Goal: Information Seeking & Learning: Learn about a topic

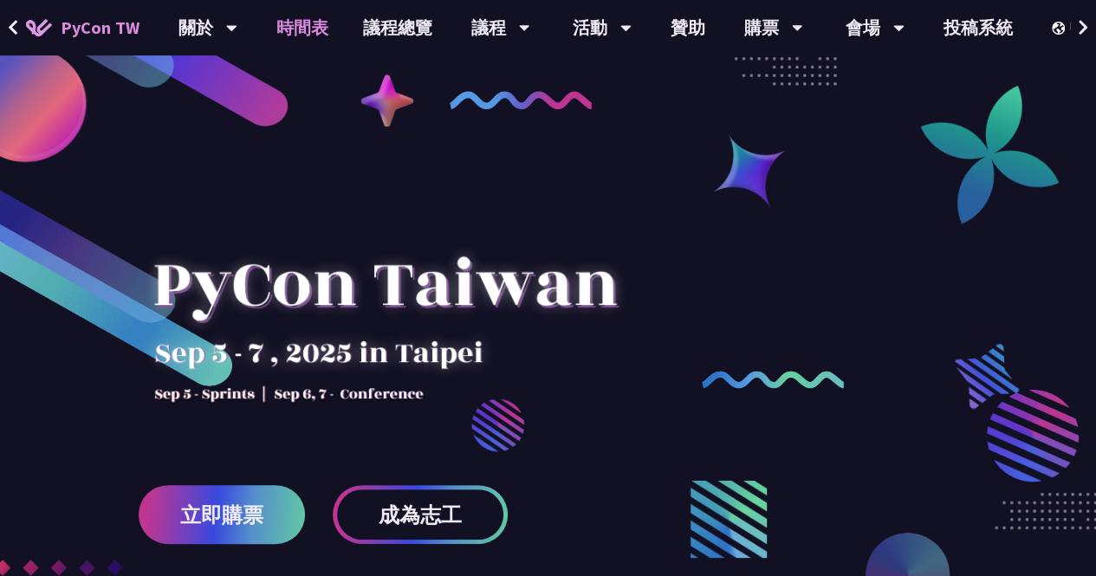
click at [333, 34] on link "時間表" at bounding box center [302, 27] width 87 height 55
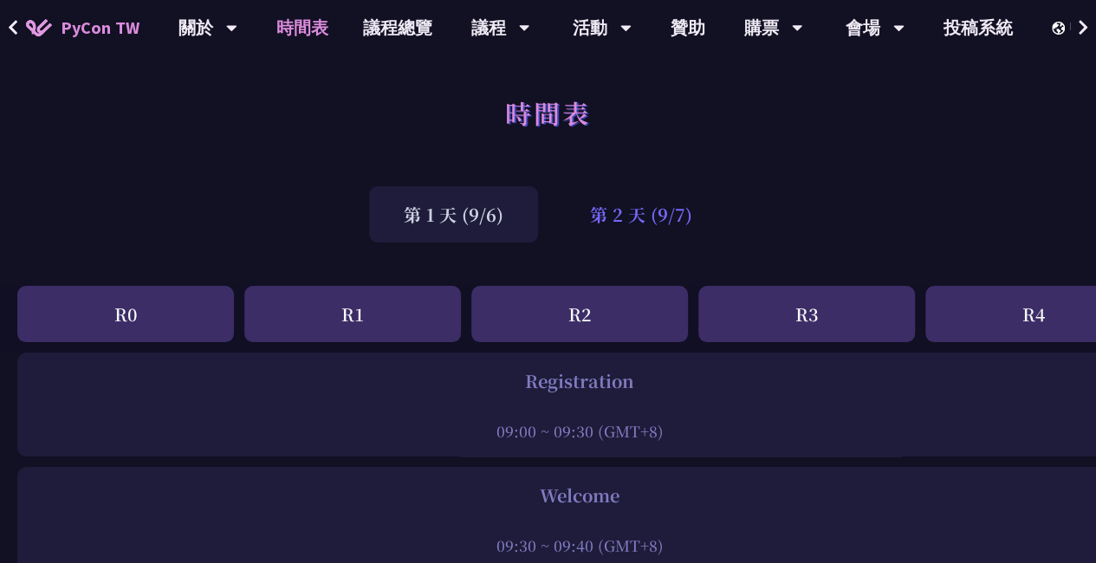
click at [675, 226] on div "第 2 天 (9/7)" at bounding box center [642, 214] width 172 height 56
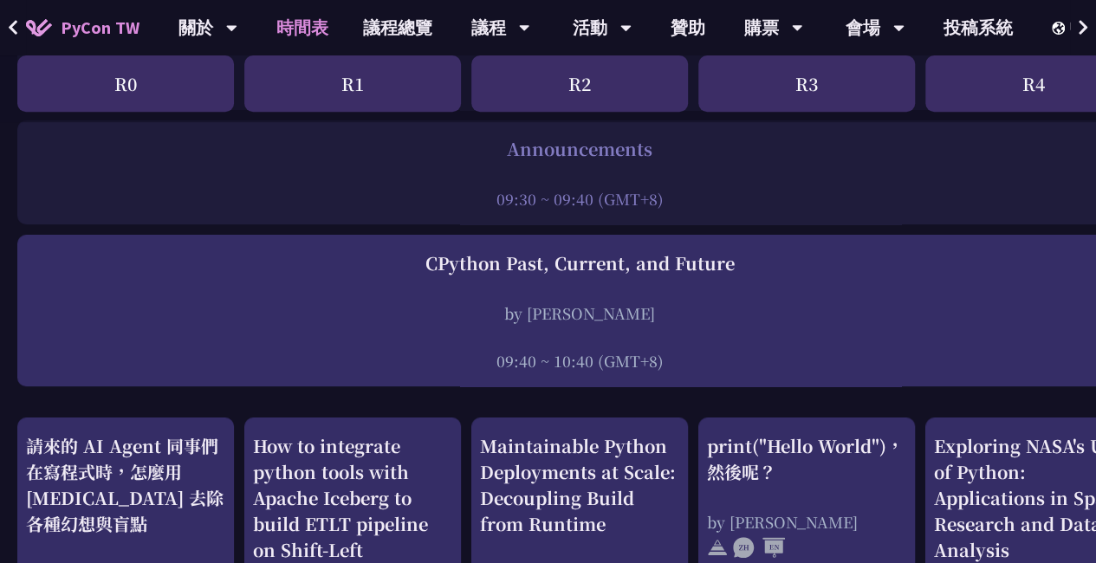
scroll to position [607, 0]
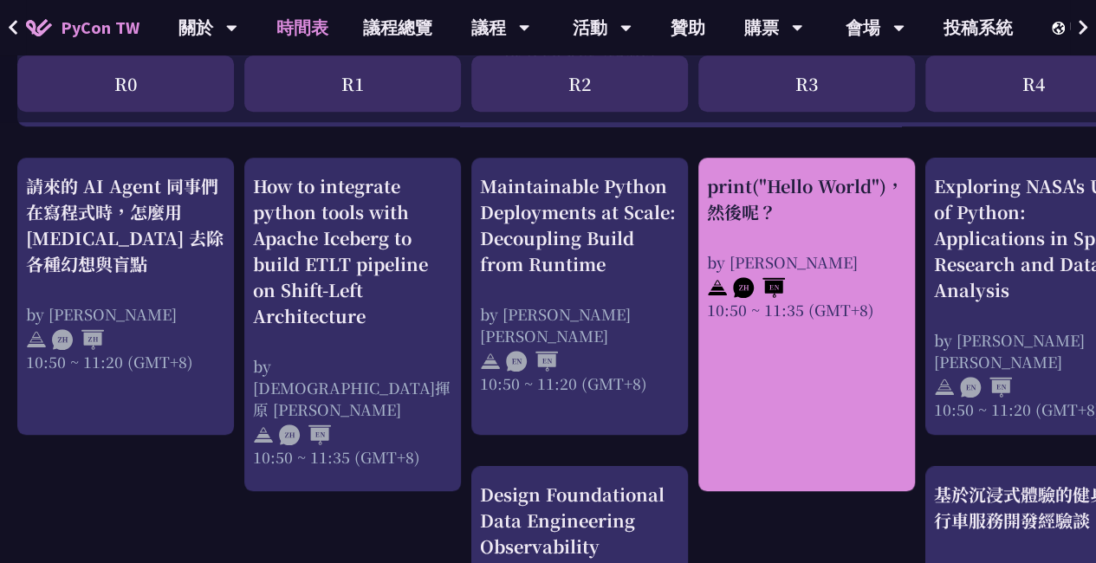
click at [801, 245] on div "print("Hello World")，然後呢？ by [PERSON_NAME] 10:50 ~ 11:35 (GMT+8)" at bounding box center [806, 246] width 199 height 147
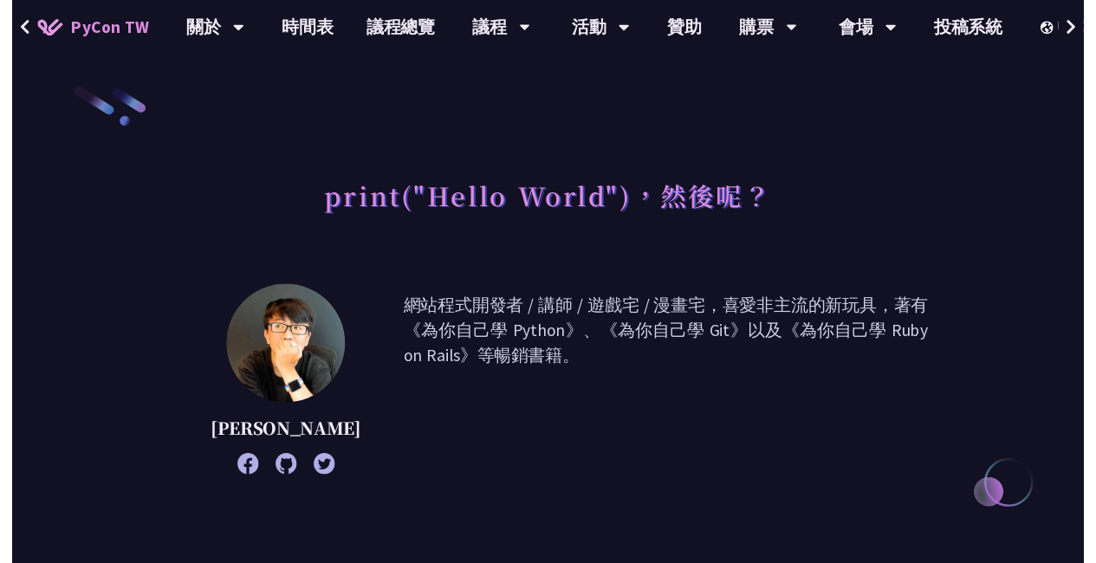
scroll to position [607, 0]
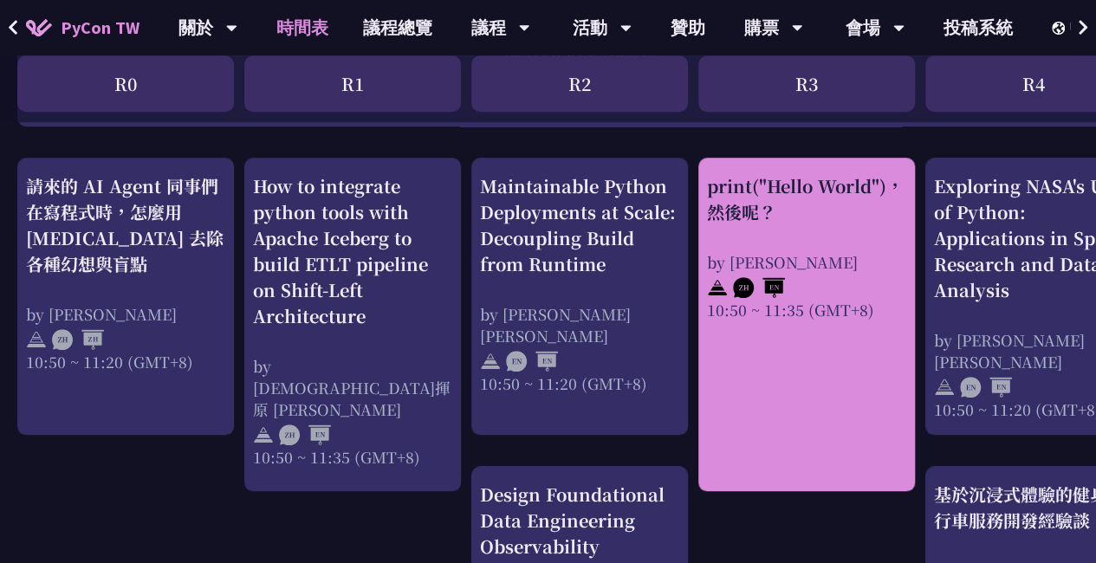
click at [797, 235] on div "print("Hello World")，然後呢？ by [PERSON_NAME] 10:50 ~ 11:35 (GMT+8)" at bounding box center [806, 246] width 199 height 147
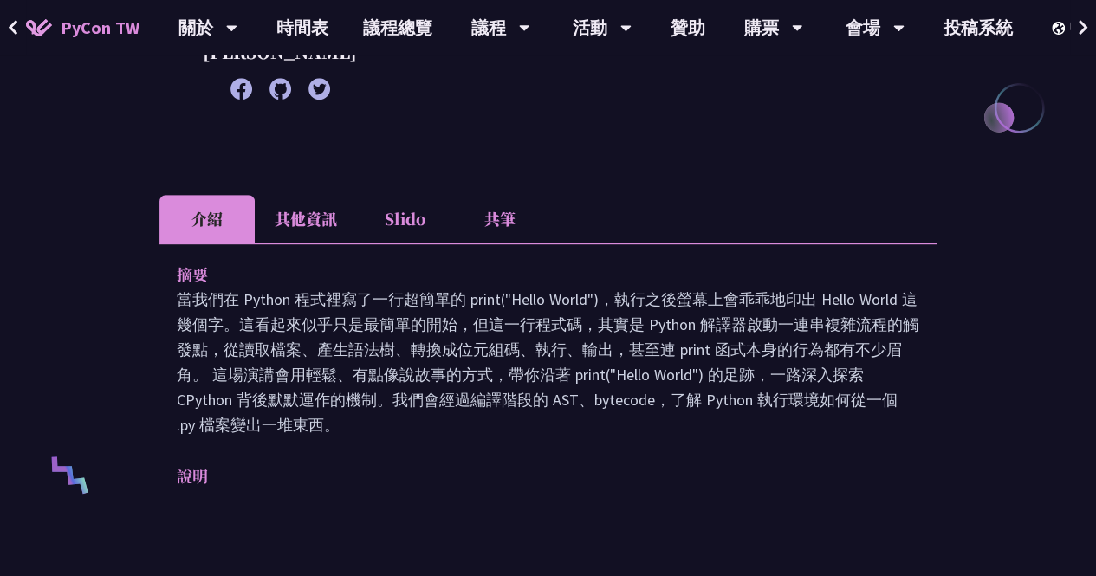
scroll to position [387, 0]
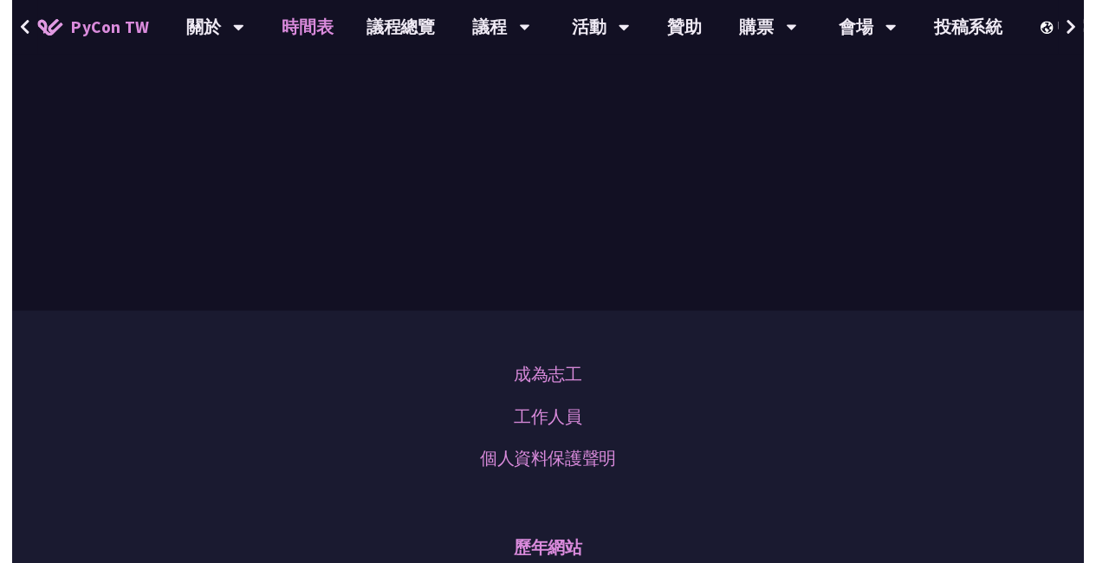
scroll to position [607, 0]
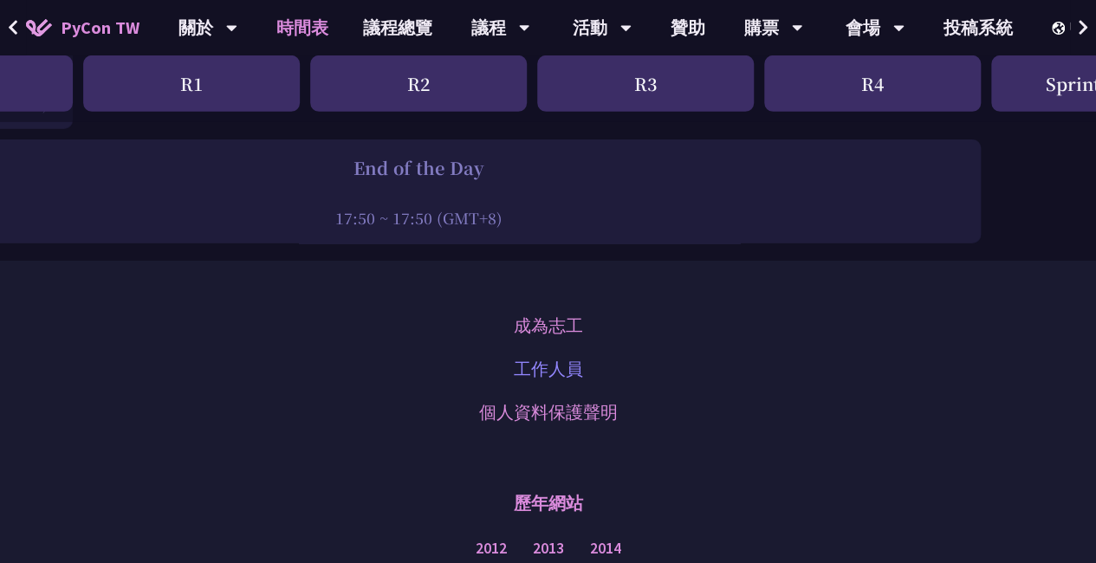
click at [558, 356] on link "工作人員" at bounding box center [548, 369] width 69 height 26
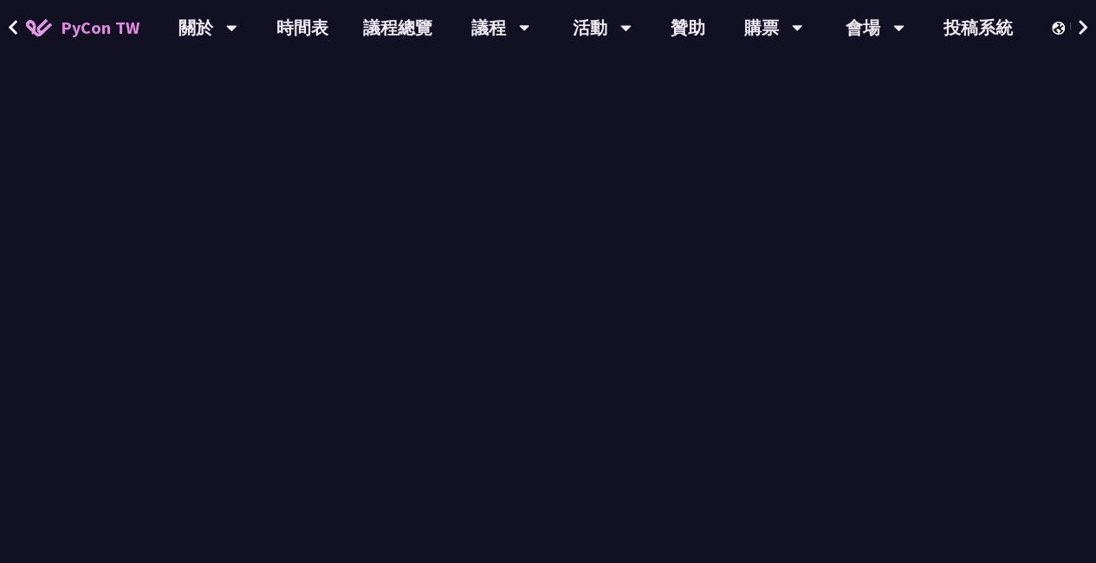
click at [558, 354] on div "Registration 09:00 ~ 09:30 (GMT+8)" at bounding box center [579, 405] width 1125 height 104
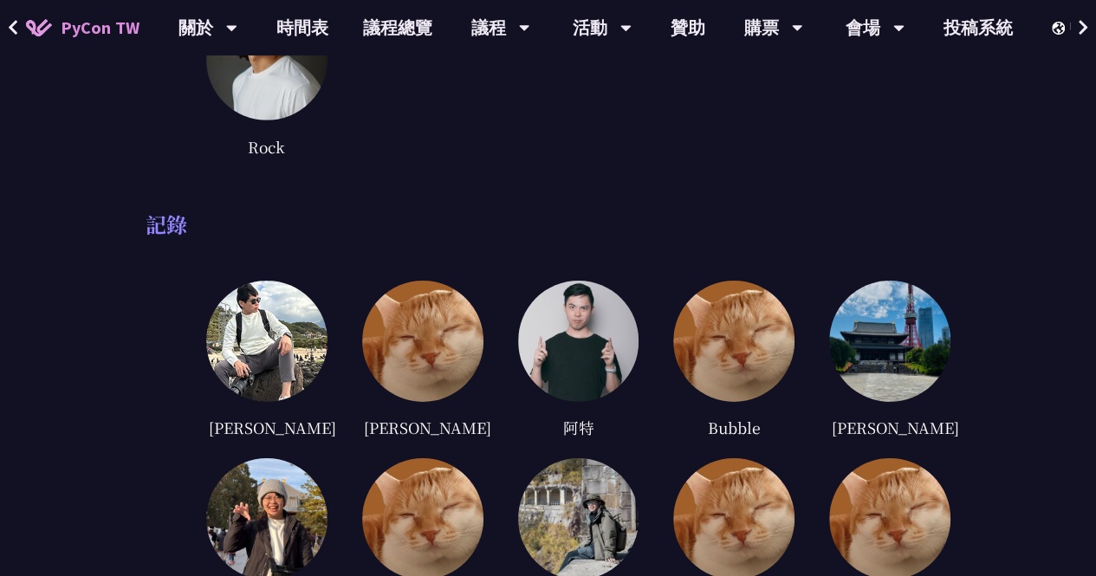
scroll to position [5925, 0]
